Goal: Navigation & Orientation: Find specific page/section

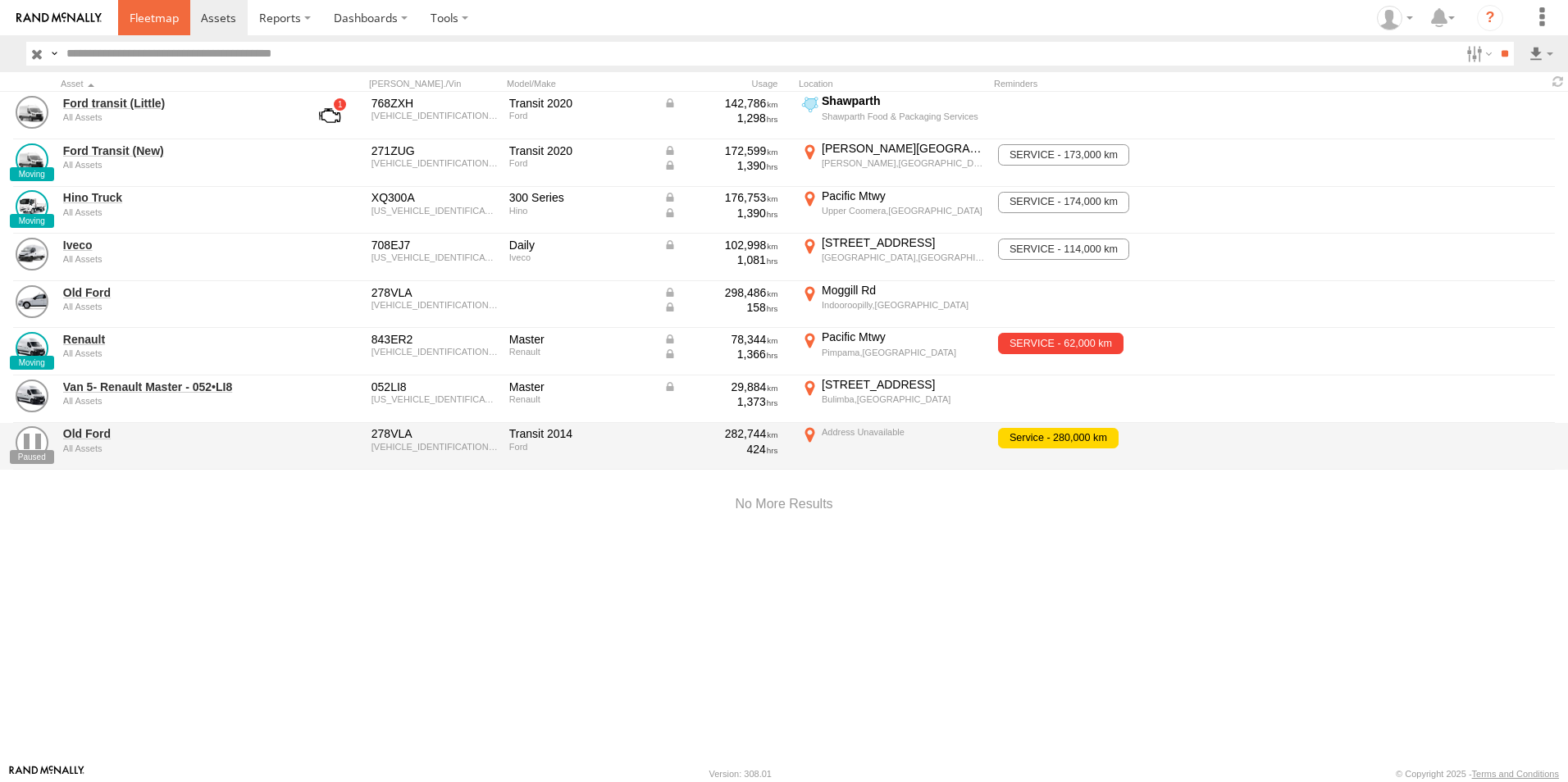
click at [166, 21] on span at bounding box center [154, 18] width 50 height 16
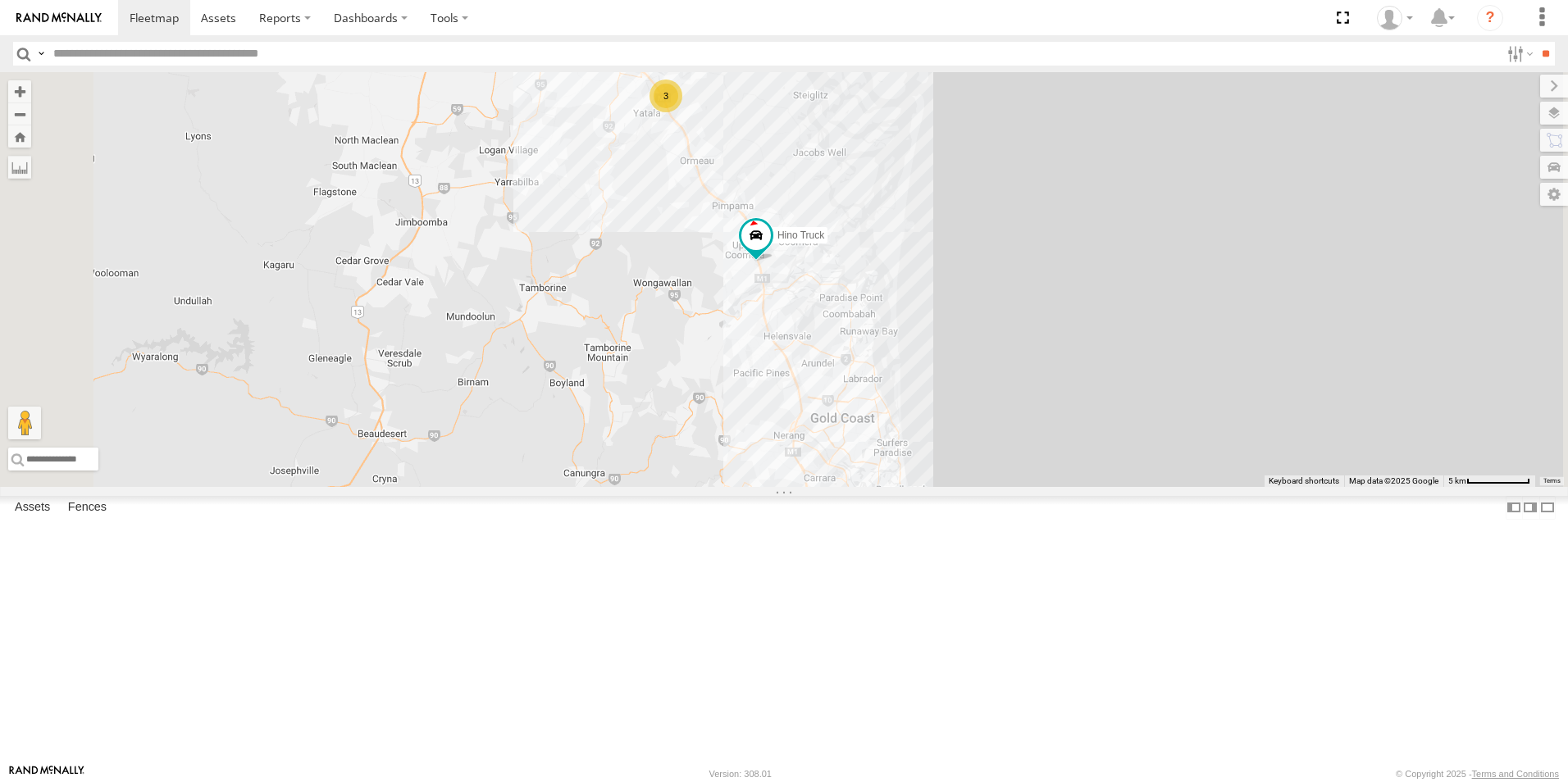
drag, startPoint x: 899, startPoint y: 321, endPoint x: 926, endPoint y: 406, distance: 89.2
click at [926, 406] on div "Hino Truck Iveco Old Ford Van 5- Renault Master - 052•LI8 3" at bounding box center [784, 279] width 1568 height 415
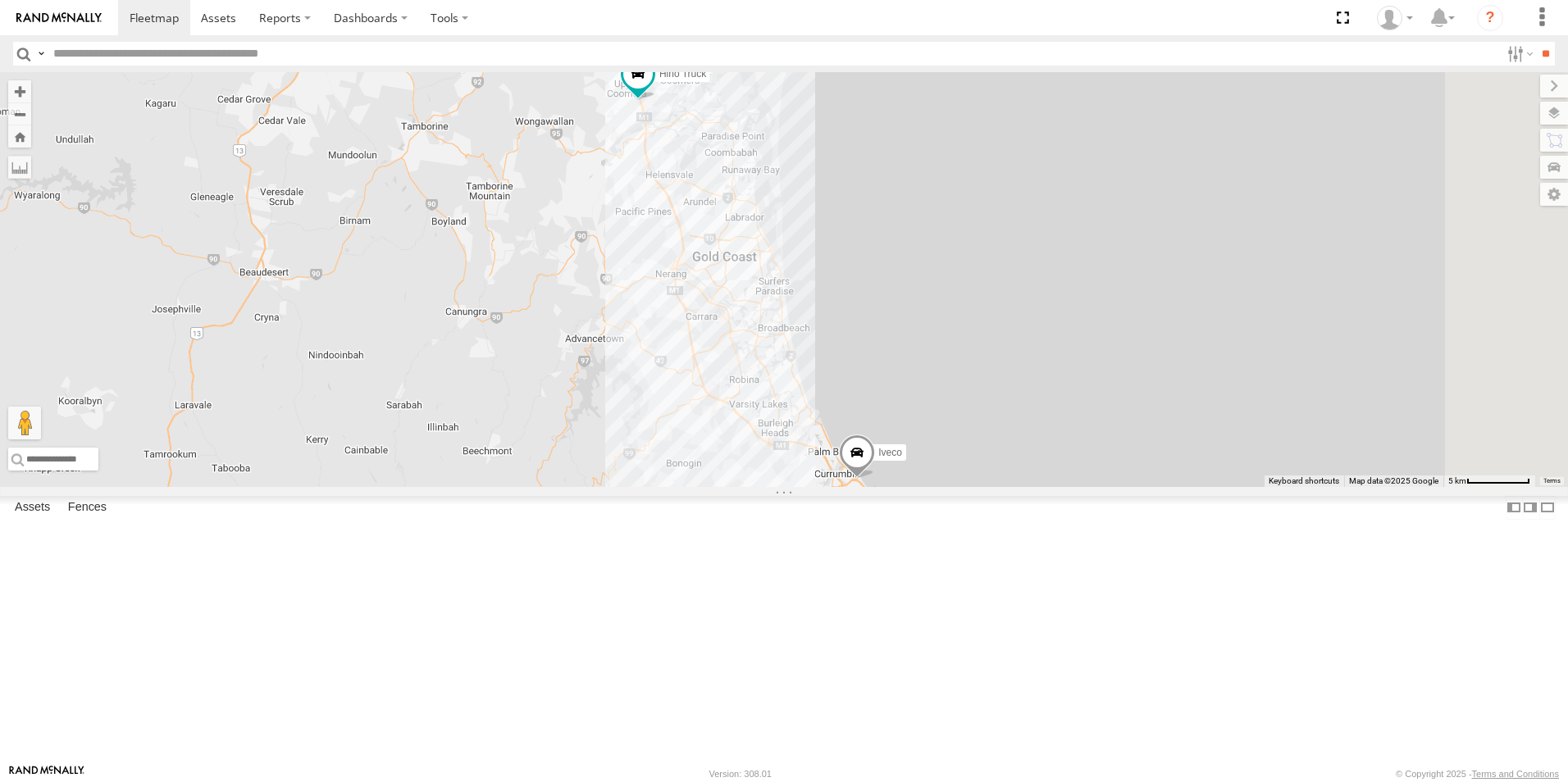
drag, startPoint x: 1026, startPoint y: 514, endPoint x: 909, endPoint y: 352, distance: 199.8
click at [909, 352] on div "Hino Truck Iveco Old Ford Van 5- Renault Master - 052•LI8 3" at bounding box center [784, 279] width 1568 height 415
click at [907, 462] on label "Iveco" at bounding box center [885, 453] width 41 height 17
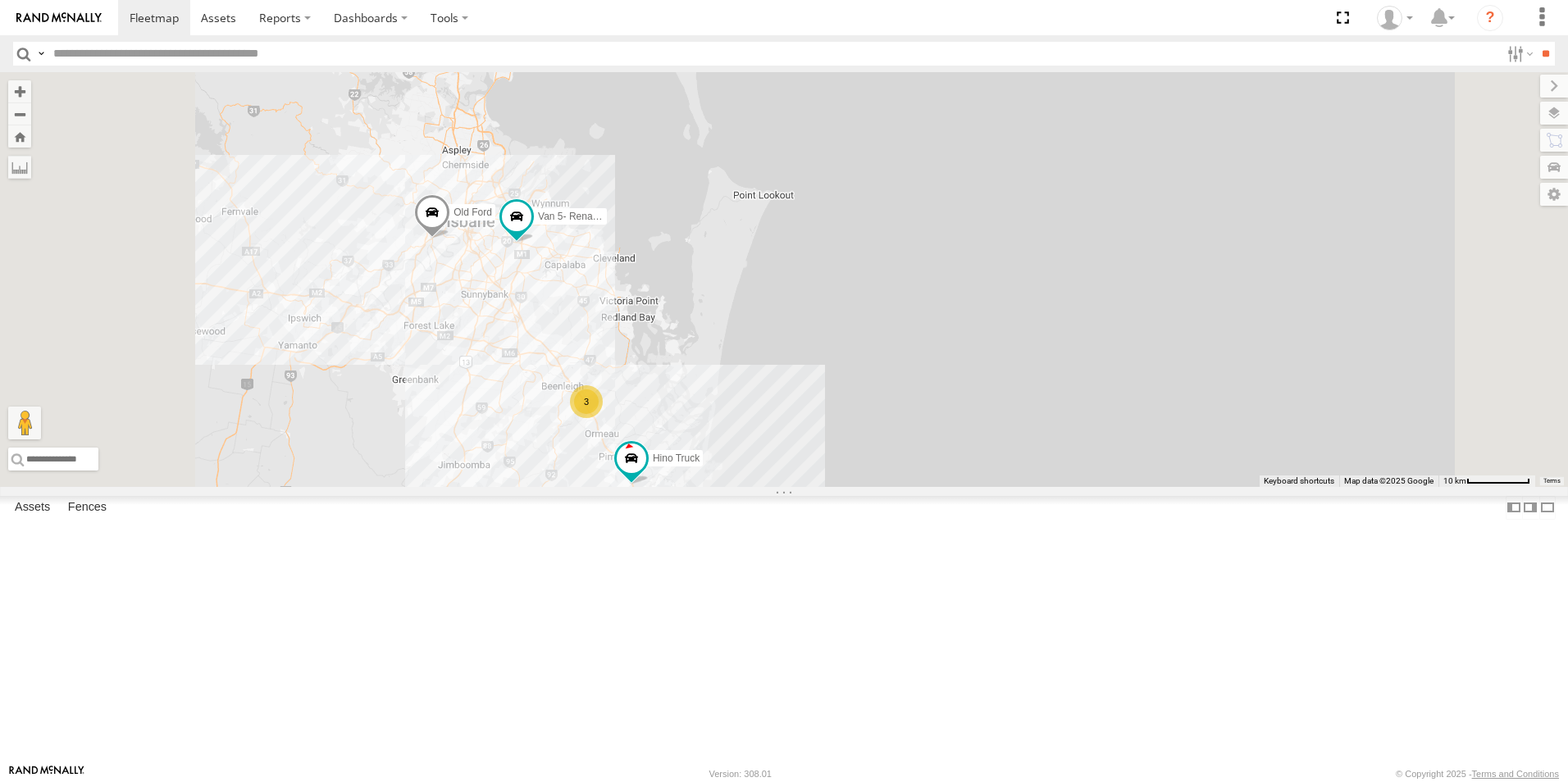
drag, startPoint x: 695, startPoint y: 273, endPoint x: 756, endPoint y: 590, distance: 322.8
click at [777, 487] on div "Hino Truck Iveco Old Ford Van 5- Renault Master - 052•LI8 Iveco All Assets Gold…" at bounding box center [784, 279] width 1568 height 415
drag, startPoint x: 669, startPoint y: 500, endPoint x: 691, endPoint y: 533, distance: 39.7
click at [689, 487] on div "Hino Truck Iveco Old Ford Van 5- Renault Master - 052•LI8 Iveco All Assets Gold…" at bounding box center [784, 279] width 1568 height 415
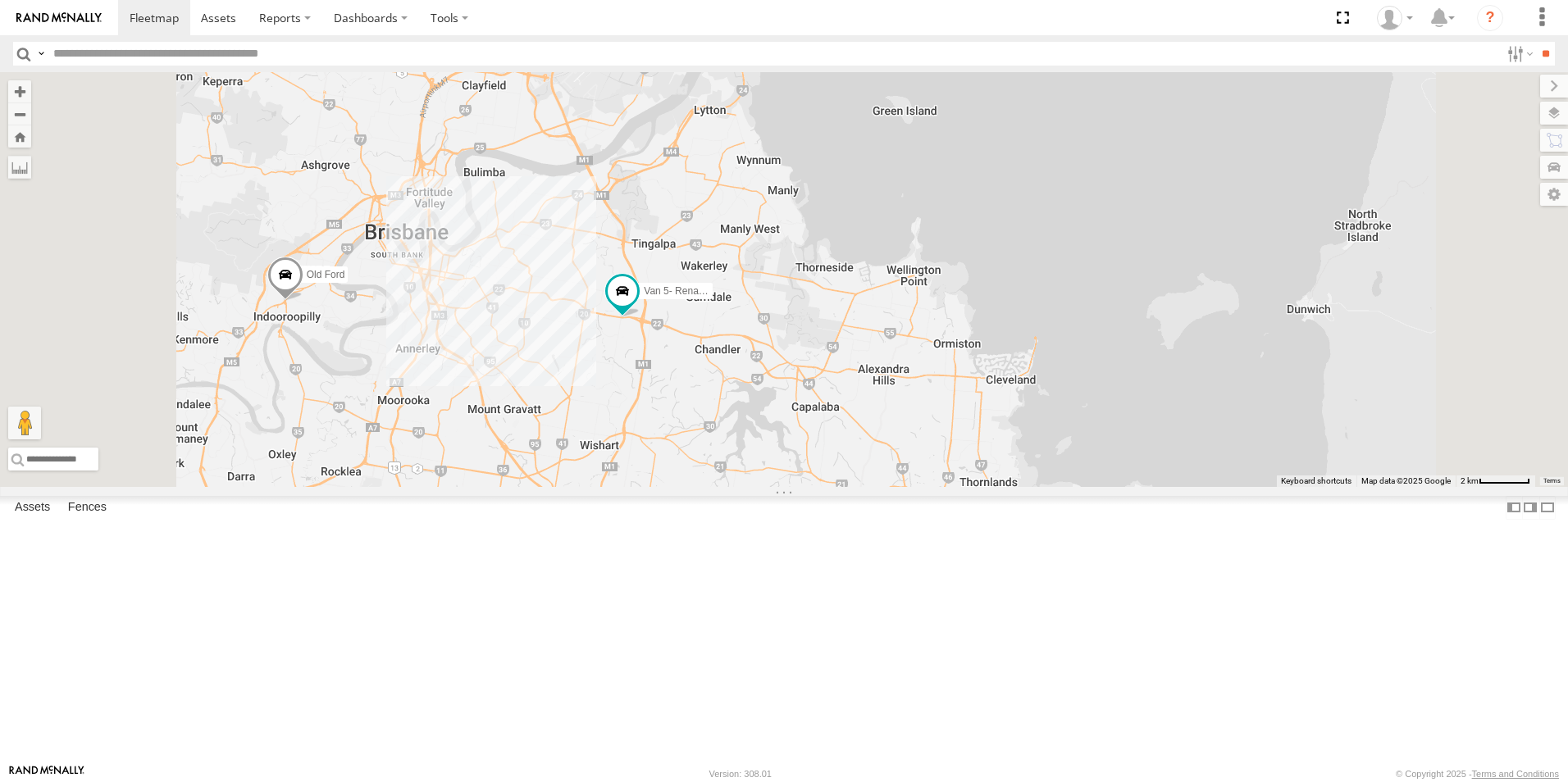
click at [533, 424] on div "Hino Truck Iveco Old Ford Van 5- Renault Master - 052•LI8 Iveco All Assets Gold…" at bounding box center [784, 279] width 1568 height 415
click at [346, 280] on span "Old Ford" at bounding box center [326, 275] width 39 height 12
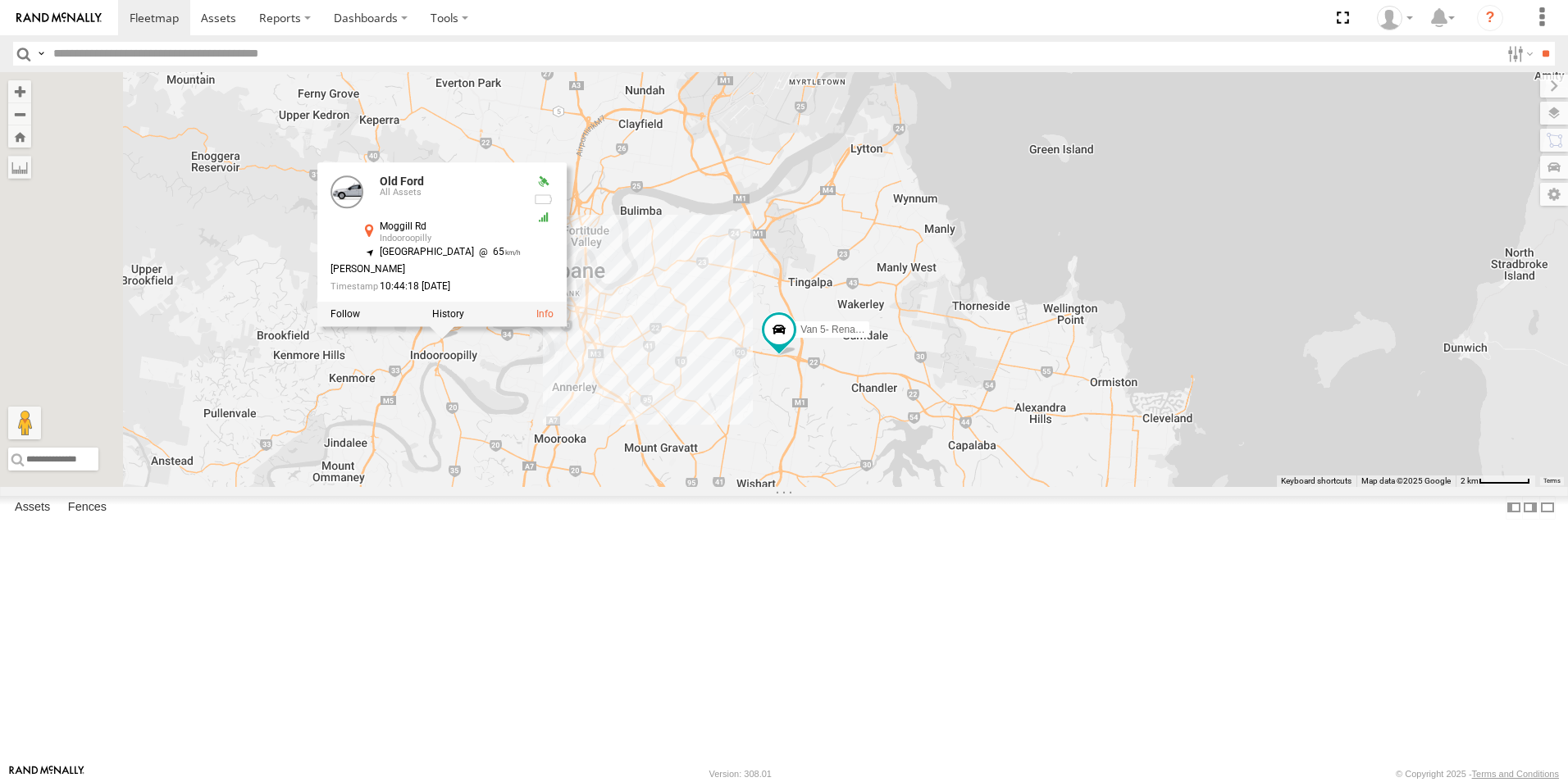
drag, startPoint x: 684, startPoint y: 477, endPoint x: 835, endPoint y: 517, distance: 156.2
click at [844, 487] on div "Hino Truck Iveco Old Ford Van 5- Renault Master - 052•LI8 Old Ford All Assets M…" at bounding box center [784, 279] width 1568 height 415
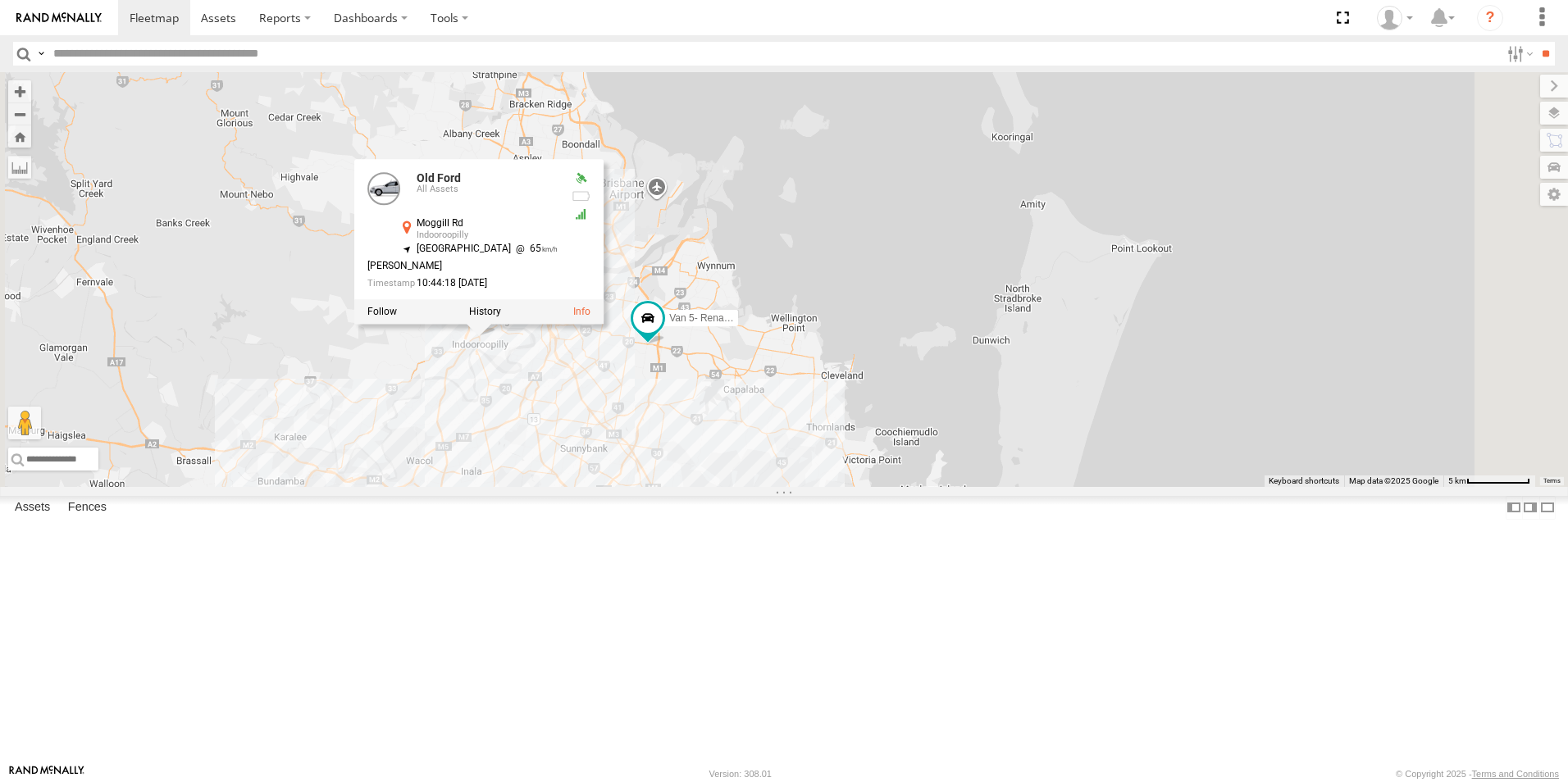
drag, startPoint x: 952, startPoint y: 569, endPoint x: 871, endPoint y: 535, distance: 87.8
click at [871, 487] on div "Hino Truck Iveco Old Ford Van 5- Renault Master - 052•LI8 Old Ford All Assets M…" at bounding box center [784, 279] width 1568 height 415
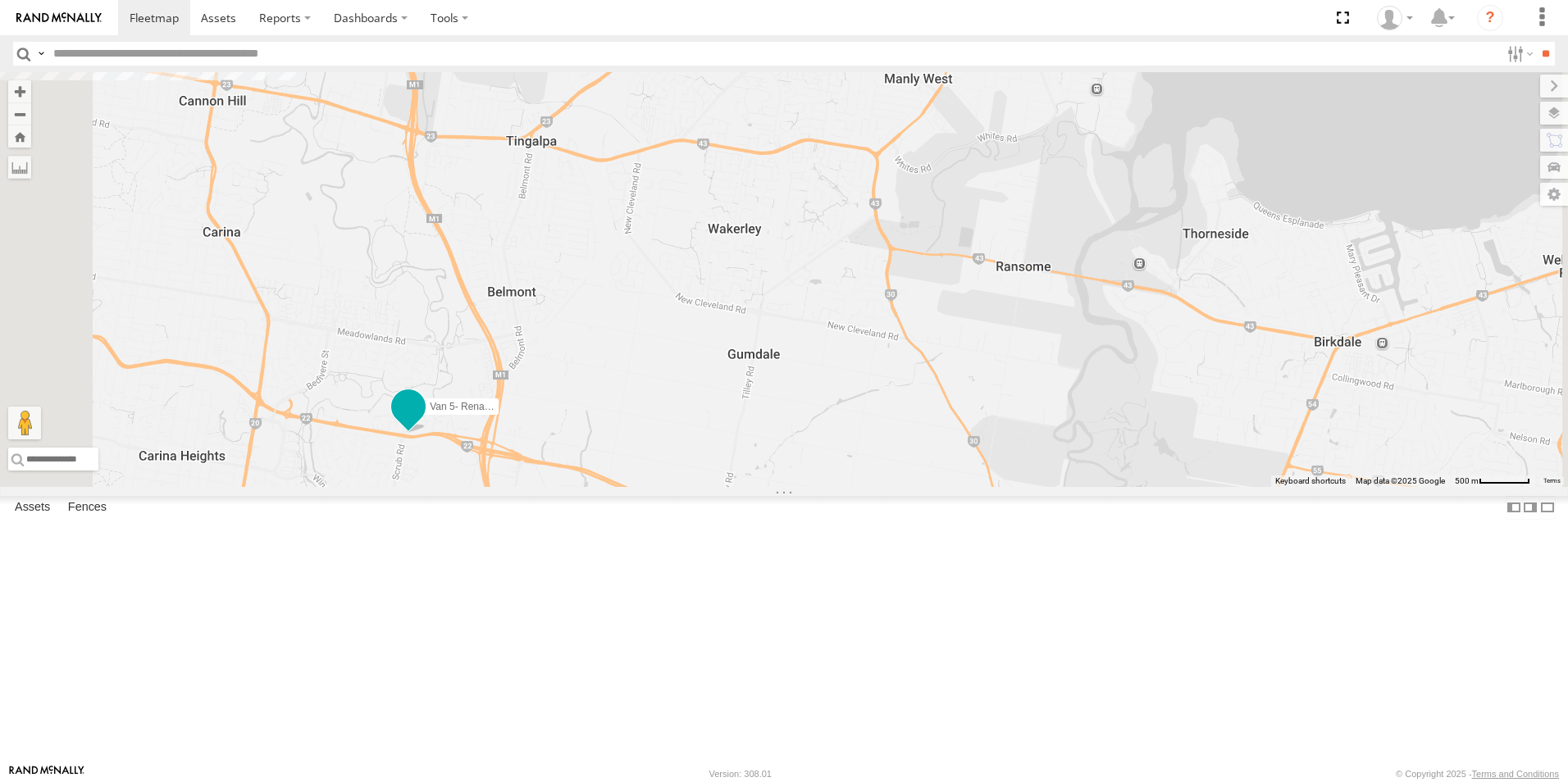
click at [570, 413] on span "Van 5- Renault Master - 052•LI8" at bounding box center [500, 407] width 140 height 12
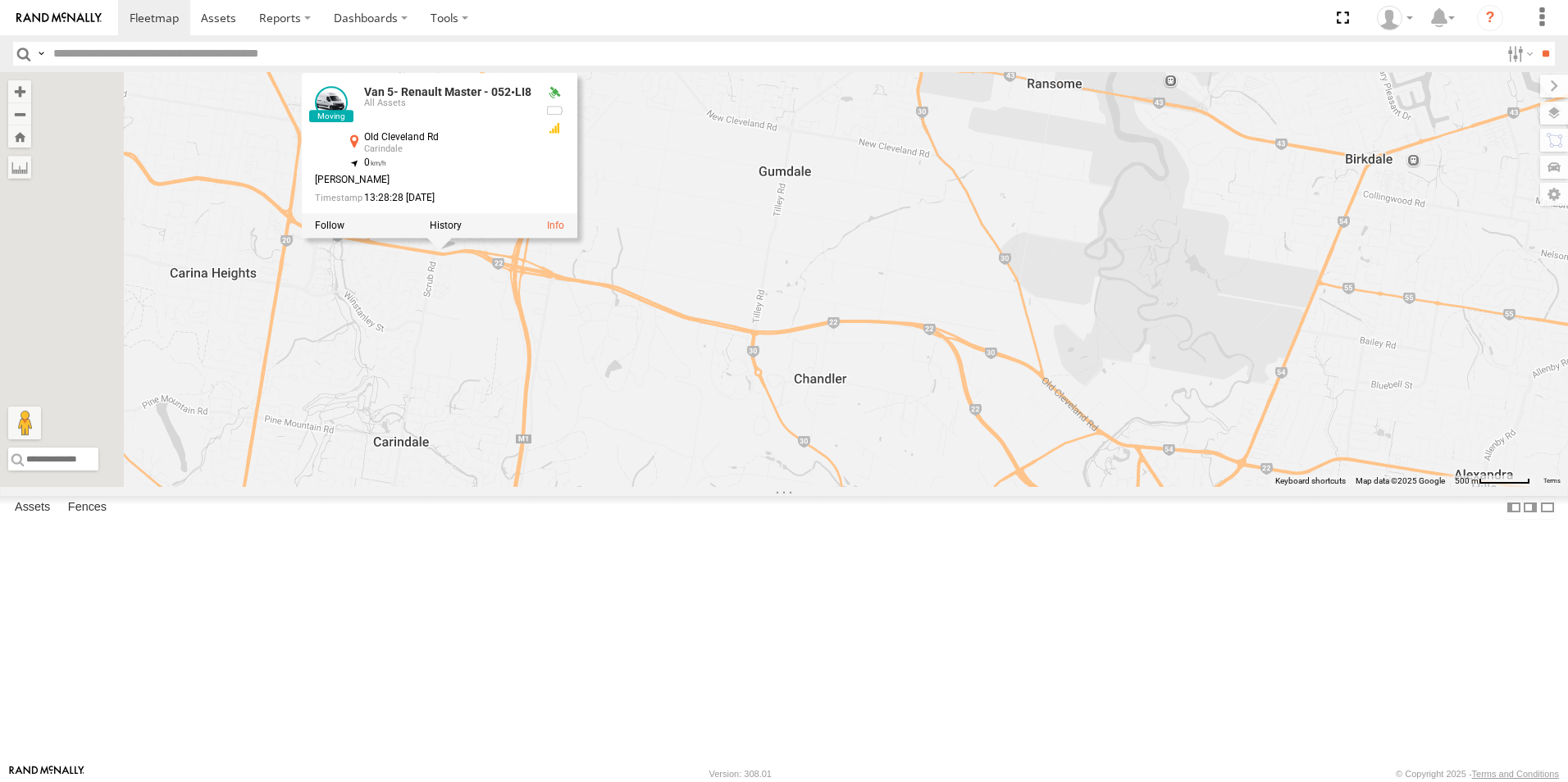
drag, startPoint x: 707, startPoint y: 670, endPoint x: 745, endPoint y: 479, distance: 194.7
click at [744, 480] on div "Hino Truck Iveco Old Ford Van 5- Renault Master - 052•LI8 Van 5- Renault Master…" at bounding box center [784, 279] width 1568 height 415
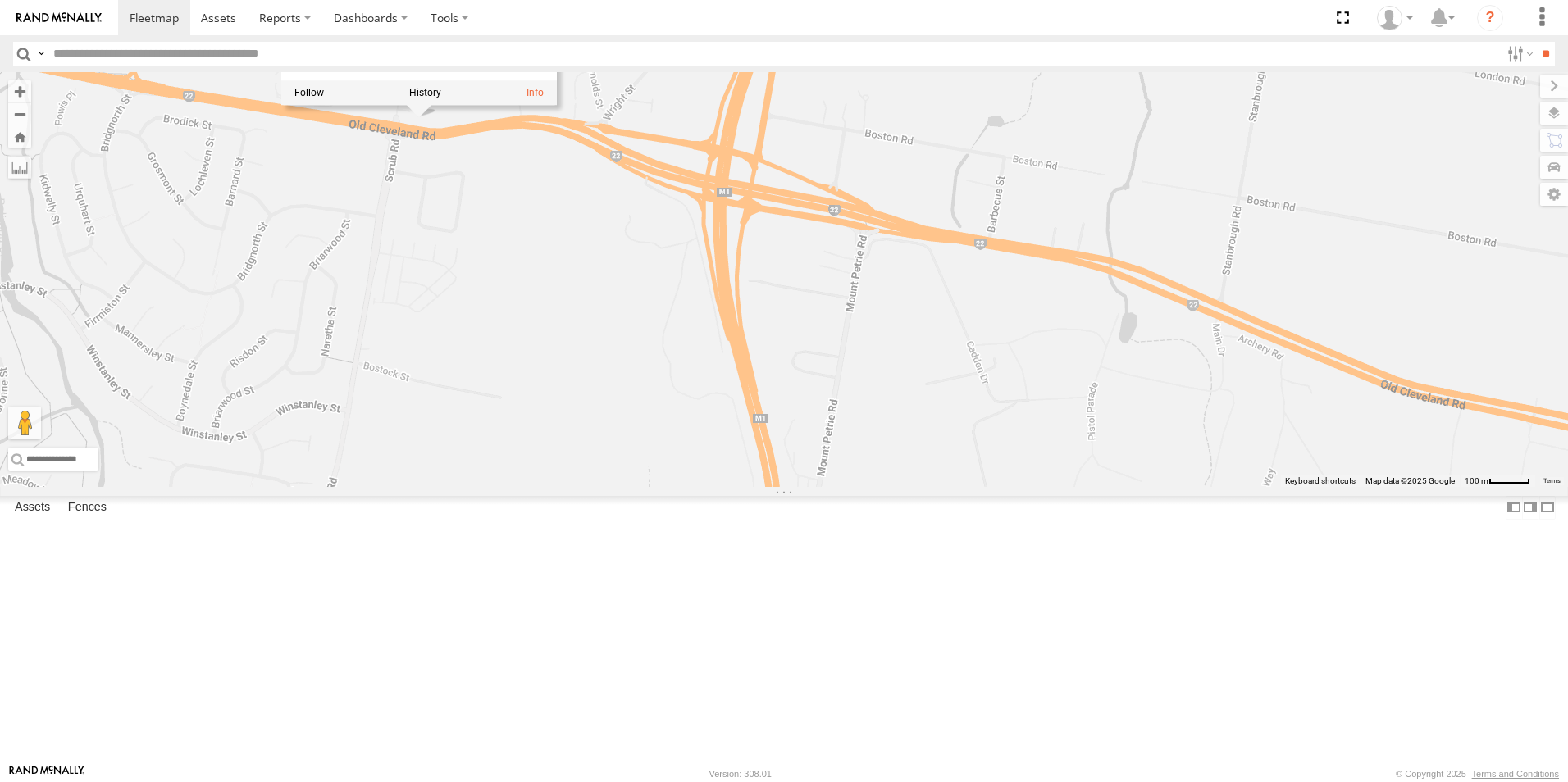
drag, startPoint x: 687, startPoint y: 406, endPoint x: 856, endPoint y: 582, distance: 244.0
click at [857, 487] on div "Hino Truck Iveco Old Ford Van 5- Renault Master - 052•LI8 Van 5- Renault Master…" at bounding box center [784, 279] width 1568 height 415
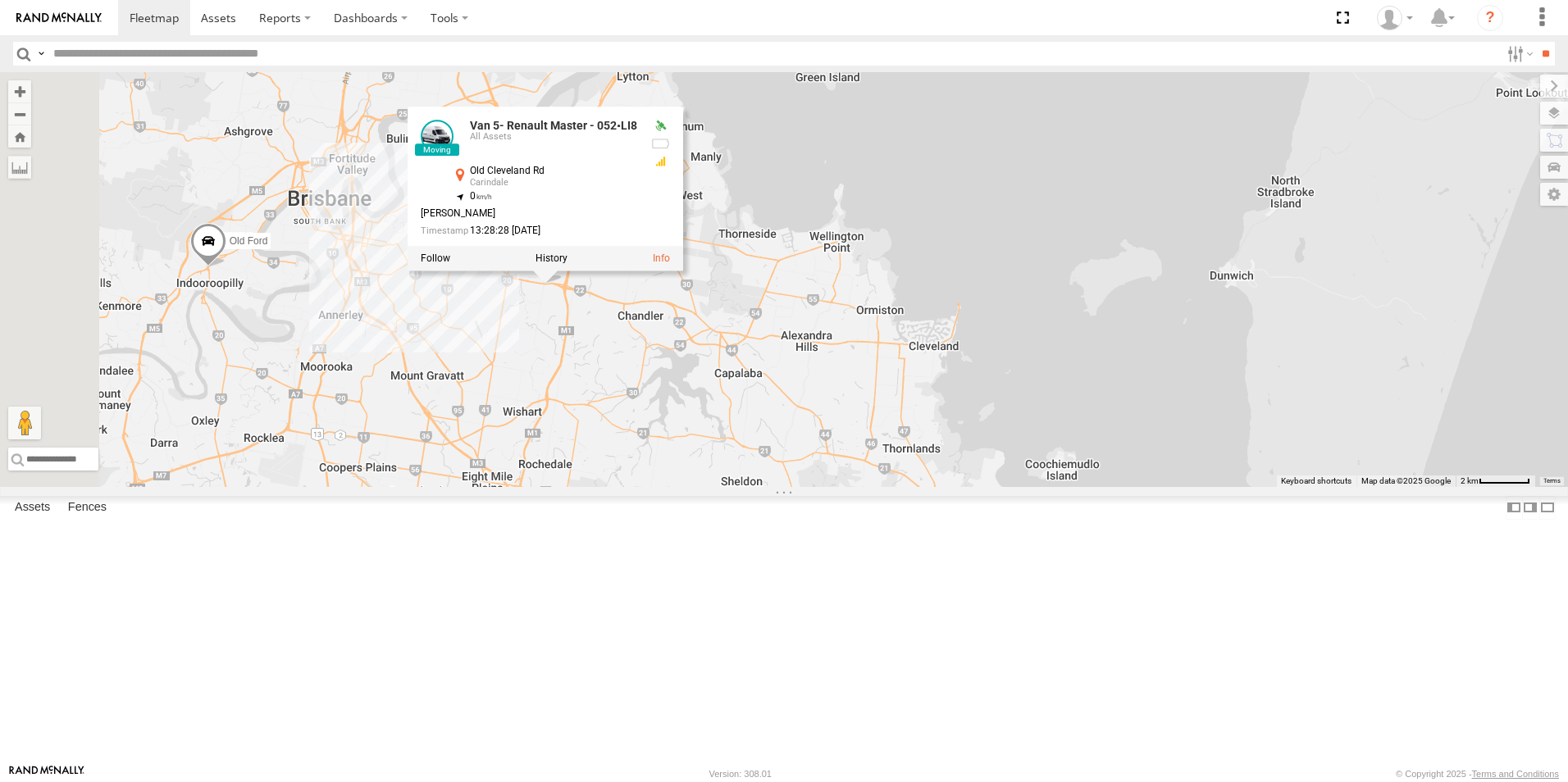
click at [745, 487] on div "Hino Truck Iveco Old Ford Van 5- Renault Master - 052•LI8 Van 5- Renault Master…" at bounding box center [784, 279] width 1568 height 415
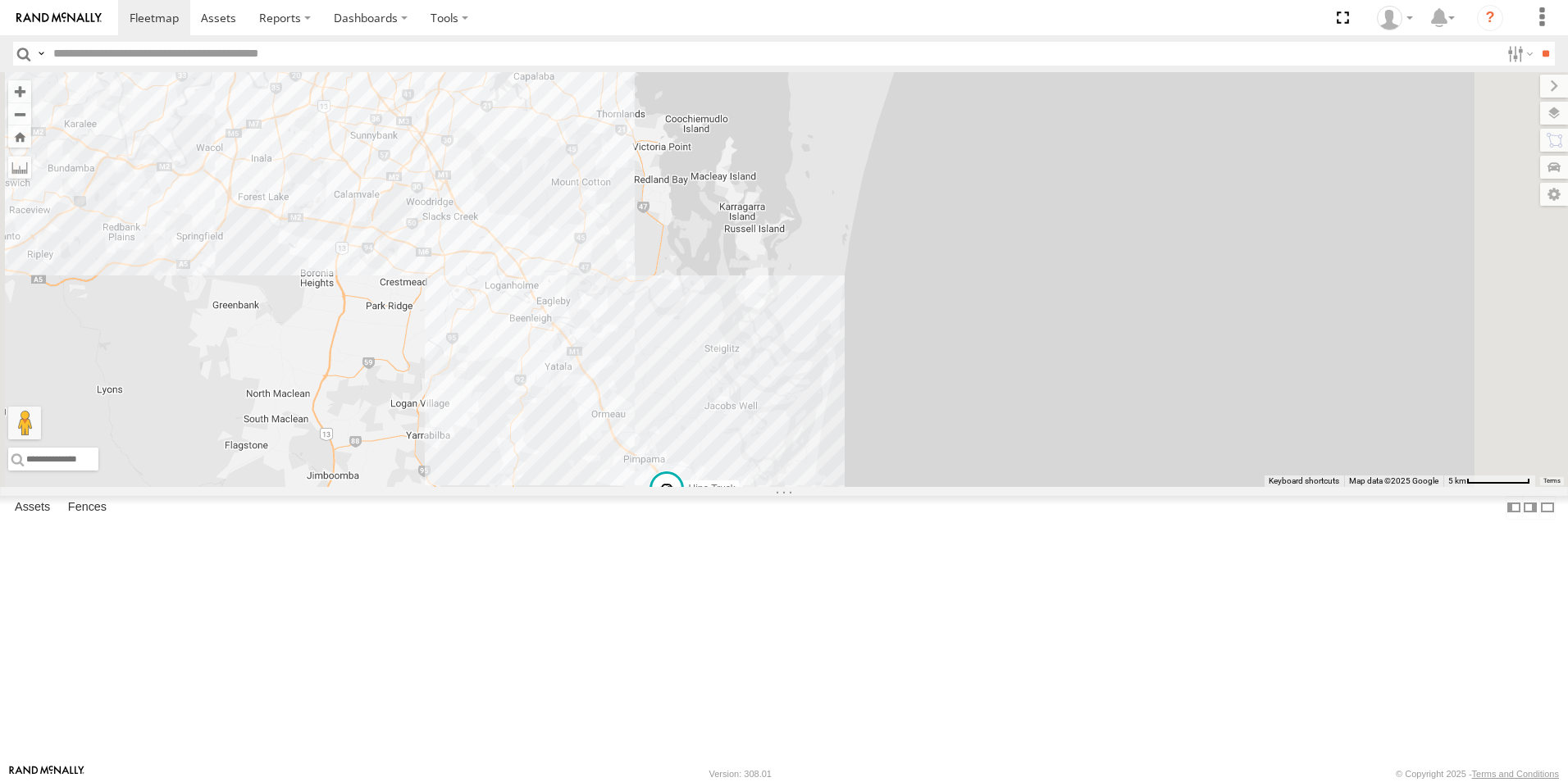
drag, startPoint x: 742, startPoint y: 393, endPoint x: 807, endPoint y: 510, distance: 133.8
click at [703, 293] on div "Hino Truck Iveco Old Ford Van 5- Renault Master - 052•LI8" at bounding box center [784, 279] width 1568 height 415
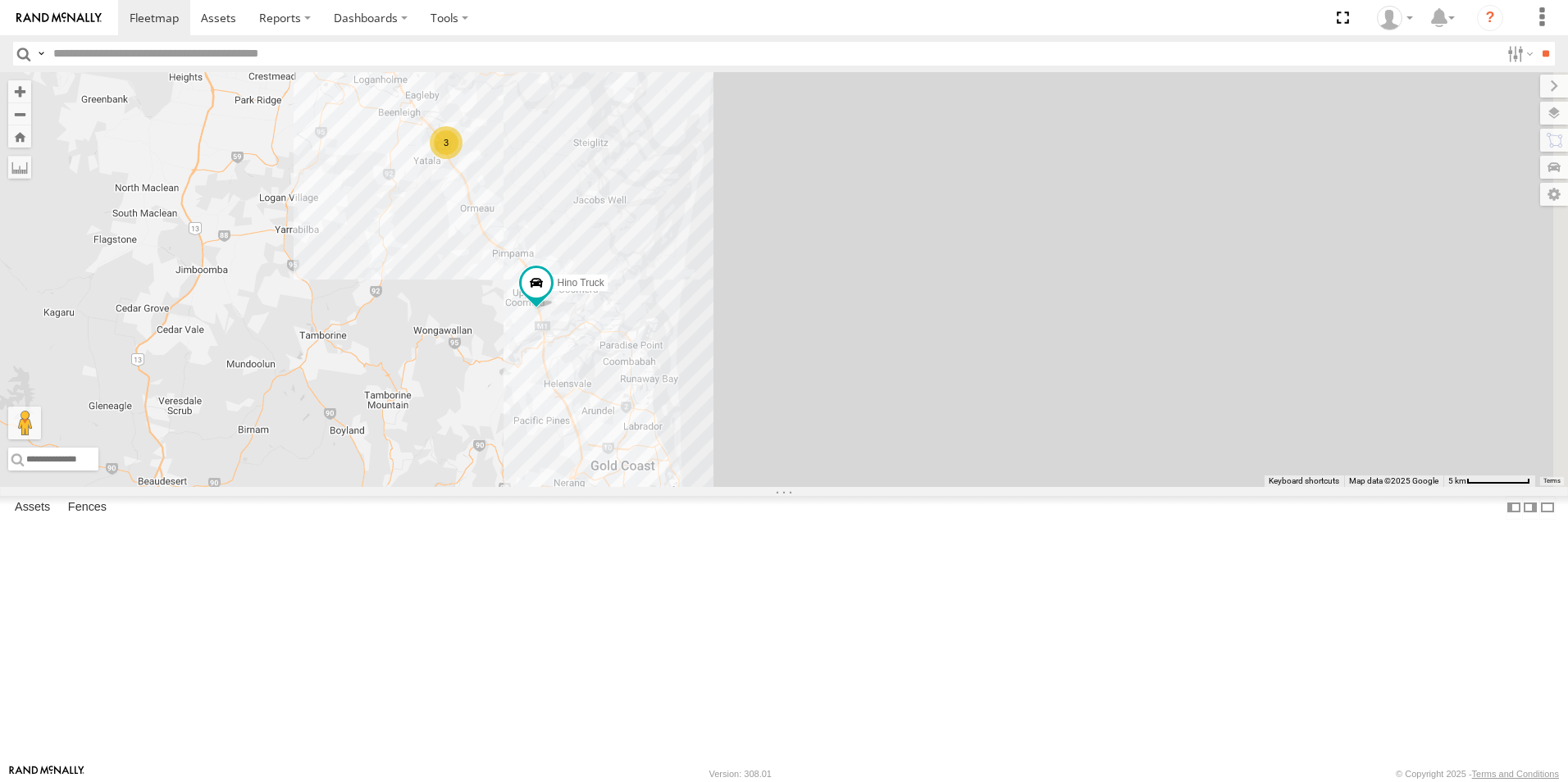
drag, startPoint x: 803, startPoint y: 600, endPoint x: 667, endPoint y: 391, distance: 249.4
click at [667, 391] on div "Hino Truck Iveco Old Ford Van 5- Renault Master - 052•LI8 3" at bounding box center [784, 279] width 1568 height 415
